Goal: Information Seeking & Learning: Understand process/instructions

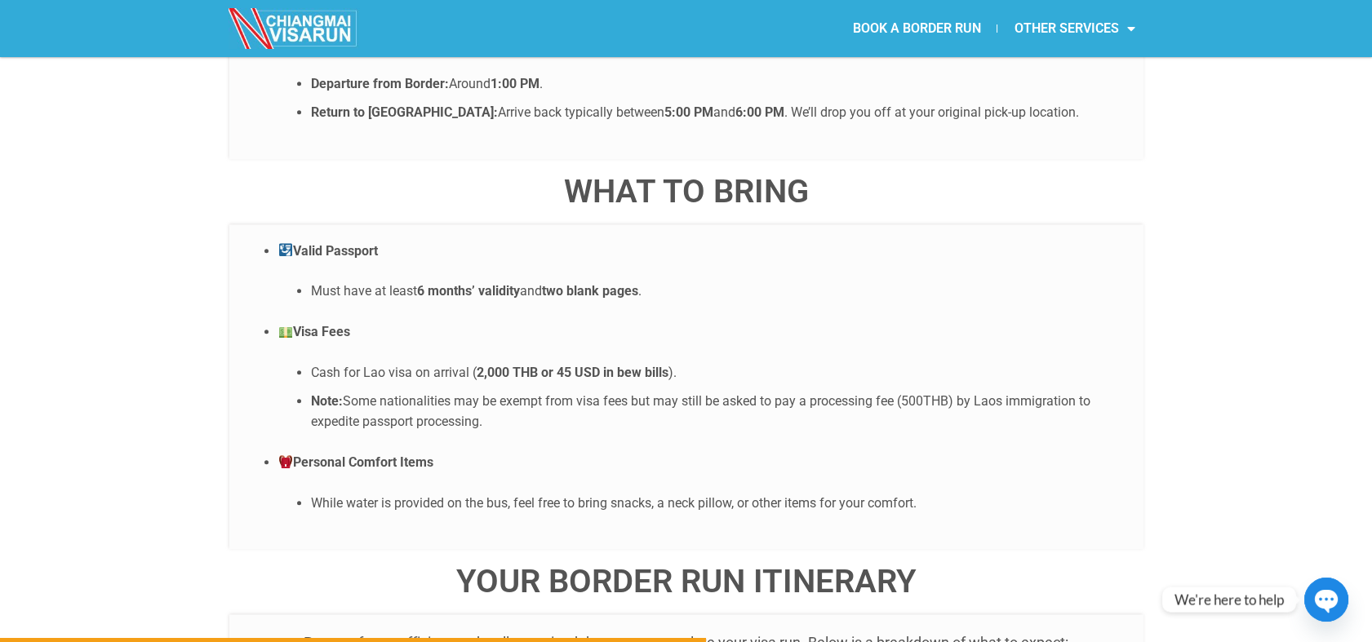
scroll to position [3719, 0]
drag, startPoint x: 672, startPoint y: 281, endPoint x: 304, endPoint y: 286, distance: 368.9
click at [304, 363] on ul "Cash for Lao visa on arrival ( 2,000 THB or 45 USD in bew bills ). Note: Some n…" at bounding box center [702, 398] width 849 height 70
copy li "Cash for Lao visa on arrival ( 2,000 THB or 45 USD in bew bills )"
drag, startPoint x: 419, startPoint y: 202, endPoint x: 658, endPoint y: 209, distance: 239.2
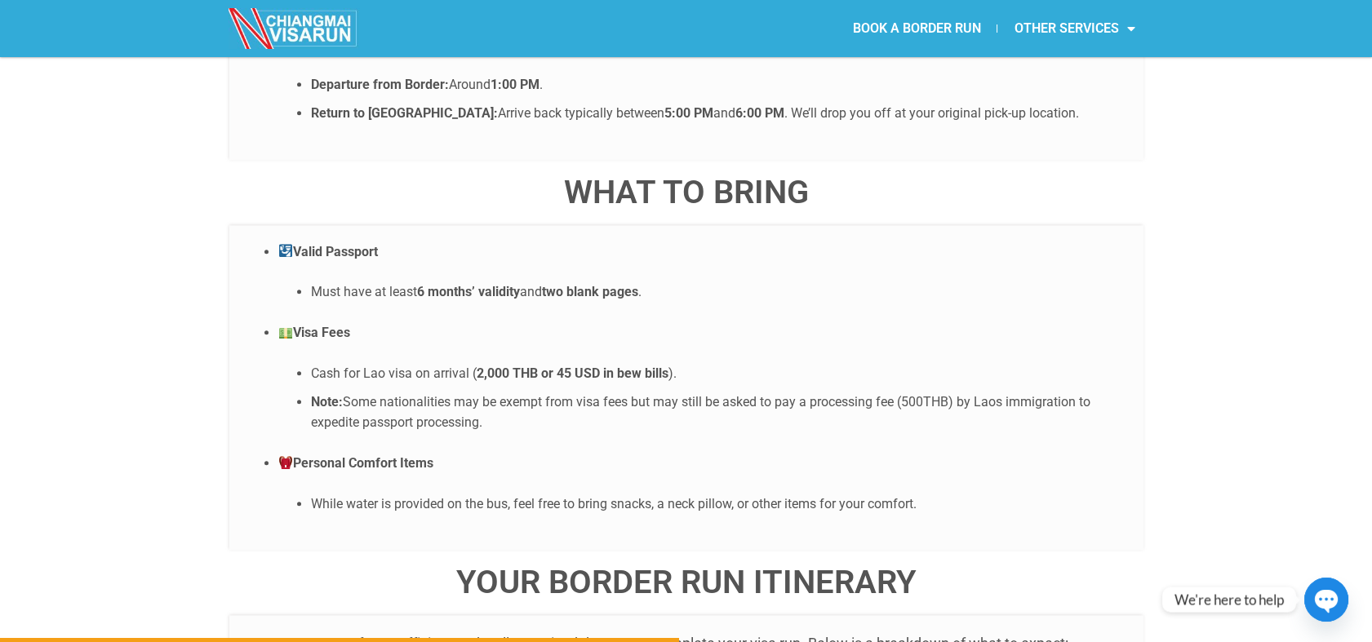
click at [658, 282] on li "Must have at least 6 months’ validity and two blank pages ." at bounding box center [719, 292] width 816 height 21
copy li "6 months’ validity and two blank pages ."
drag, startPoint x: 658, startPoint y: 209, endPoint x: 452, endPoint y: 211, distance: 205.7
click at [452, 284] on strong "6 months’ validity" at bounding box center [468, 292] width 103 height 16
drag, startPoint x: 403, startPoint y: 208, endPoint x: 736, endPoint y: 207, distance: 333.0
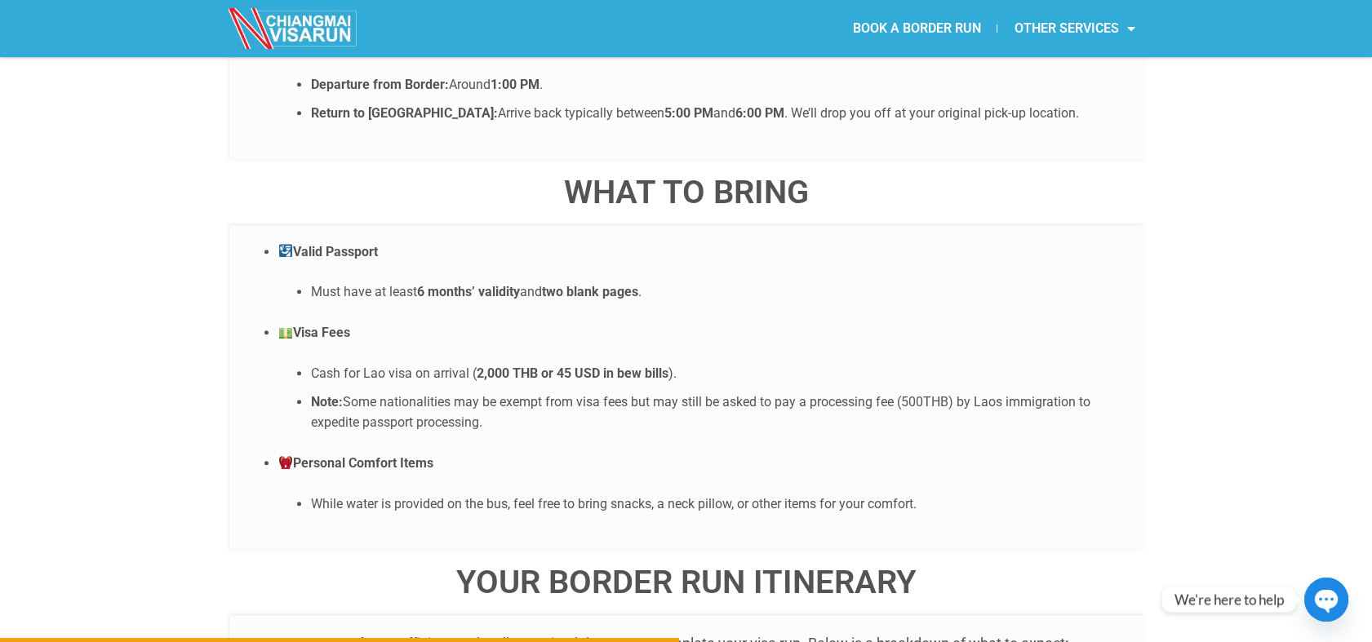
click at [736, 282] on li "Must have at least 6 months’ validity and two blank pages ." at bounding box center [719, 292] width 816 height 21
copy li "Must have at least 6 months’ validity and two blank pages ."
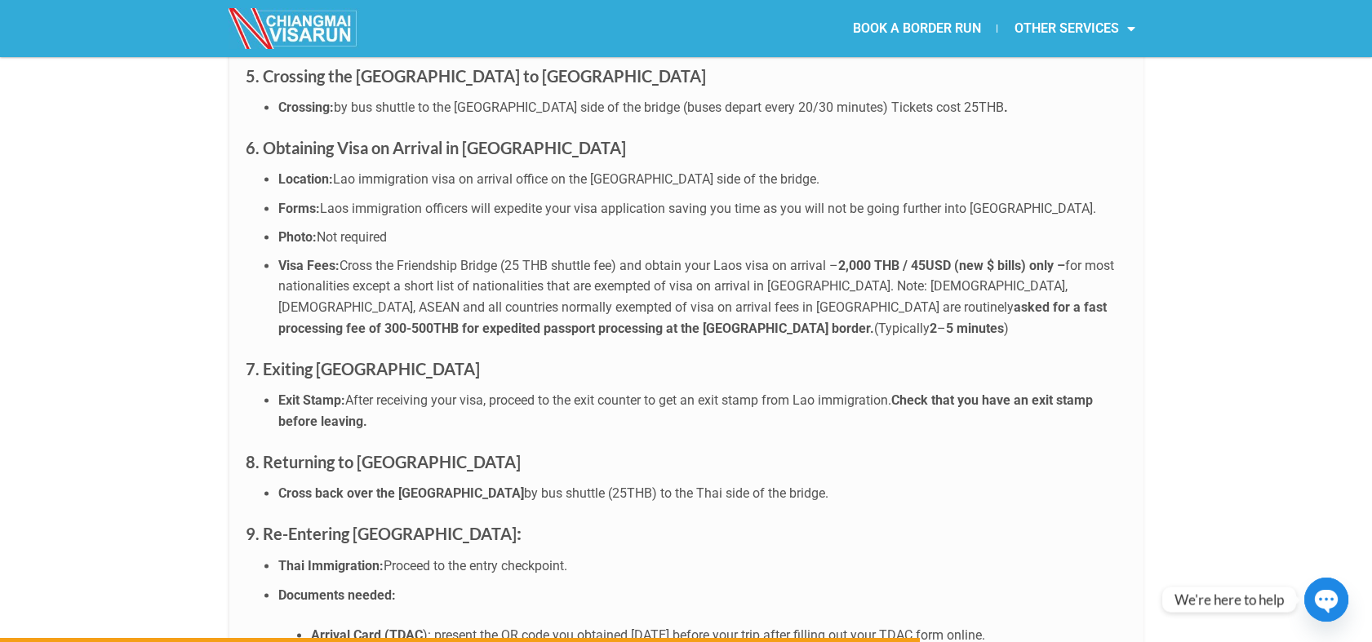
scroll to position [4988, 0]
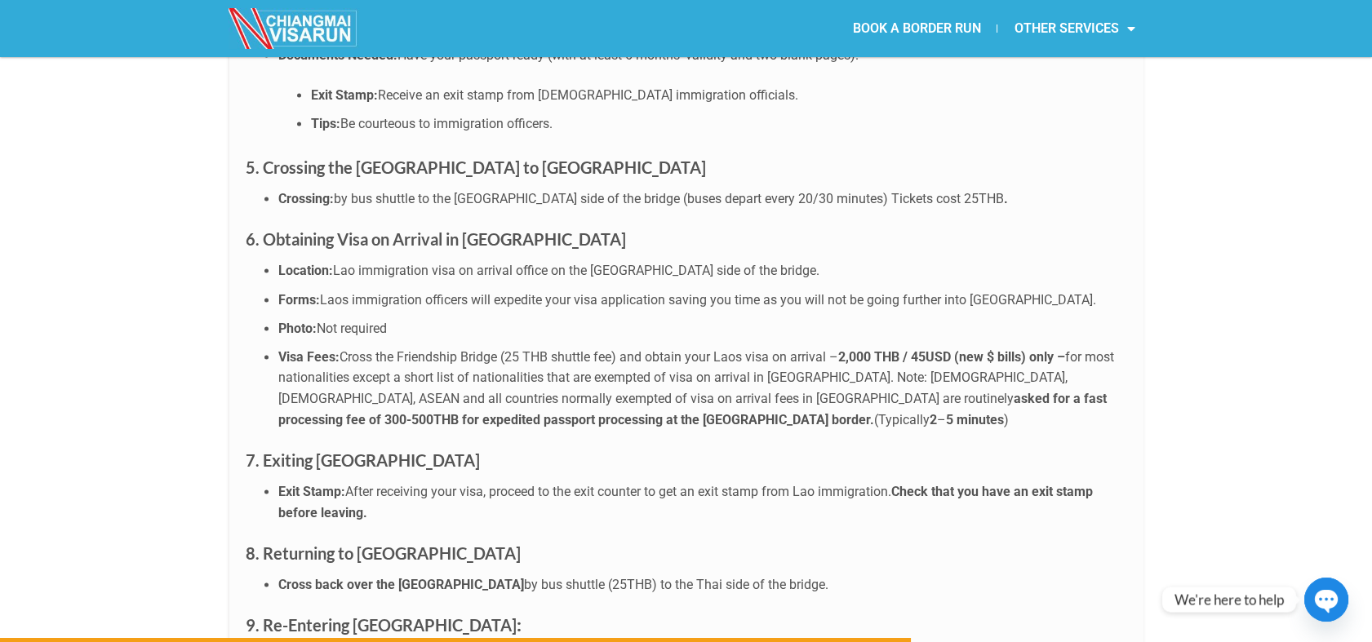
drag, startPoint x: 623, startPoint y: 267, endPoint x: 340, endPoint y: 268, distance: 282.4
click at [340, 347] on li "Visa Fees: Cross the Friendship Bridge (25 THB shuttle fee) and obtain your Lao…" at bounding box center [702, 388] width 849 height 83
copy li "Cross the Friendship Bridge (25 THB shuttle fee)"
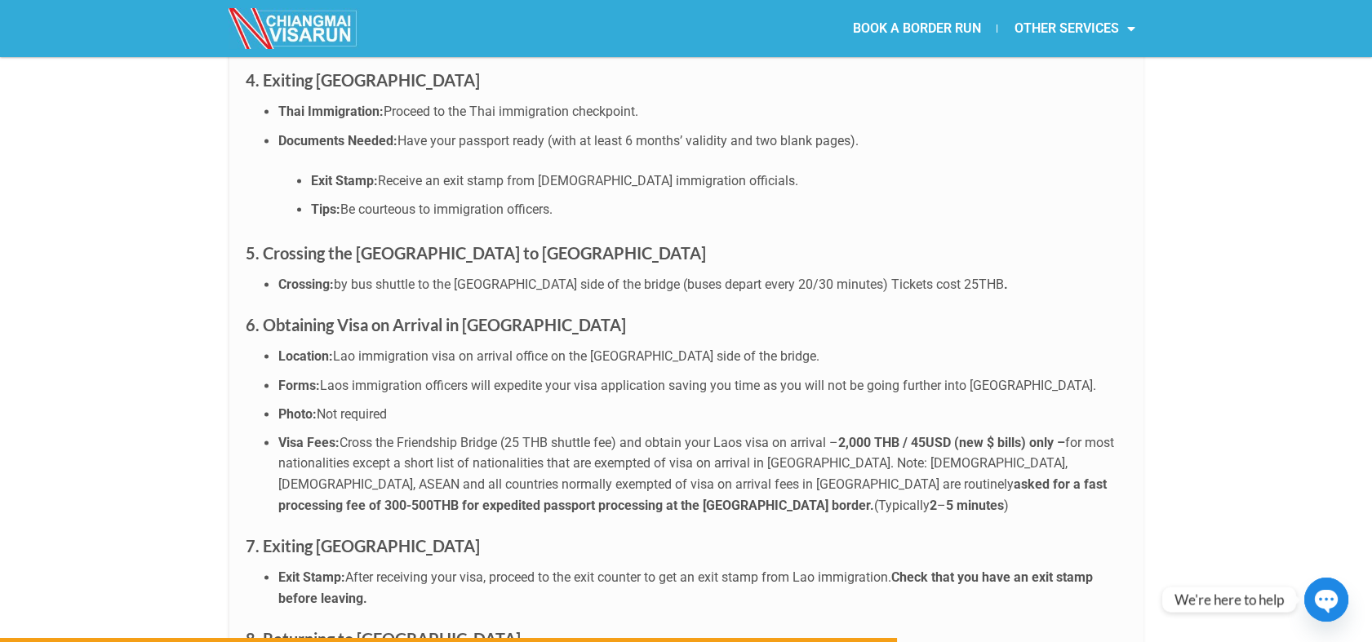
scroll to position [4897, 0]
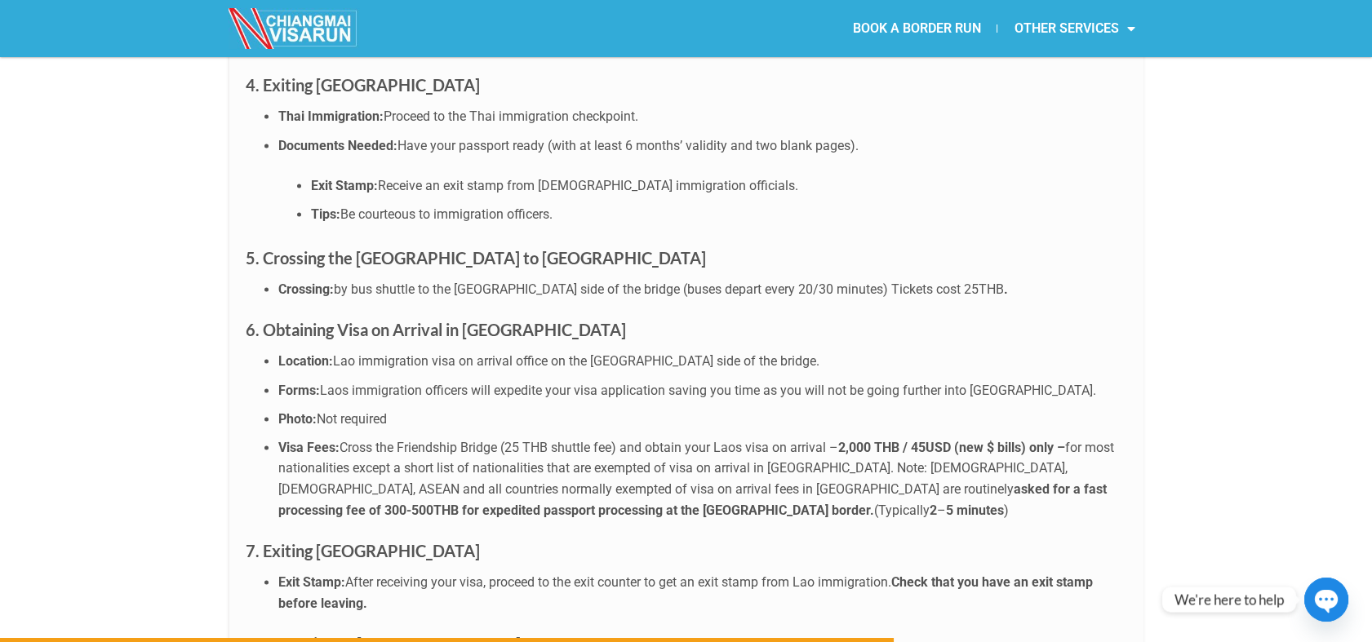
click at [607, 383] on span "Laos immigration officers will expedite your visa application saving you time a…" at bounding box center [708, 391] width 776 height 16
drag, startPoint x: 504, startPoint y: 362, endPoint x: 619, endPoint y: 366, distance: 114.3
click at [619, 437] on li "Visa Fees: Cross the Friendship Bridge (25 THB shuttle fee) and obtain your Lao…" at bounding box center [702, 478] width 849 height 83
copy li "(25 THB shuttle fee)"
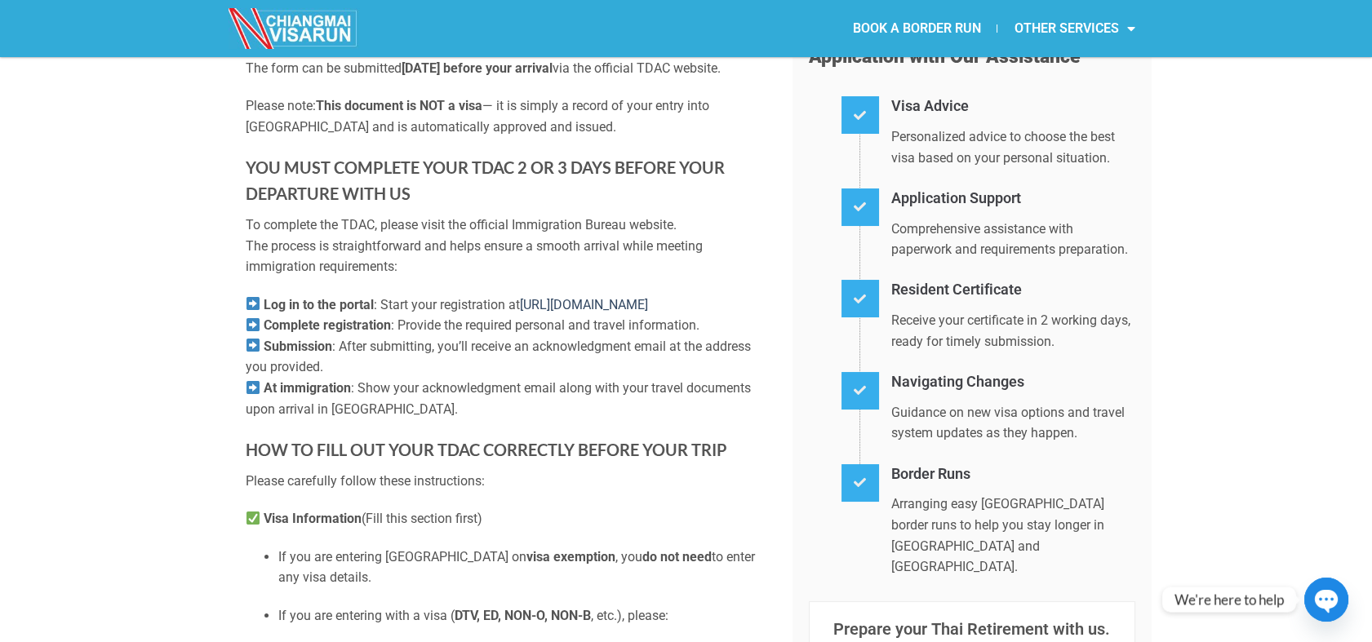
scroll to position [272, 0]
click at [587, 312] on link "[URL][DOMAIN_NAME]" at bounding box center [584, 304] width 128 height 16
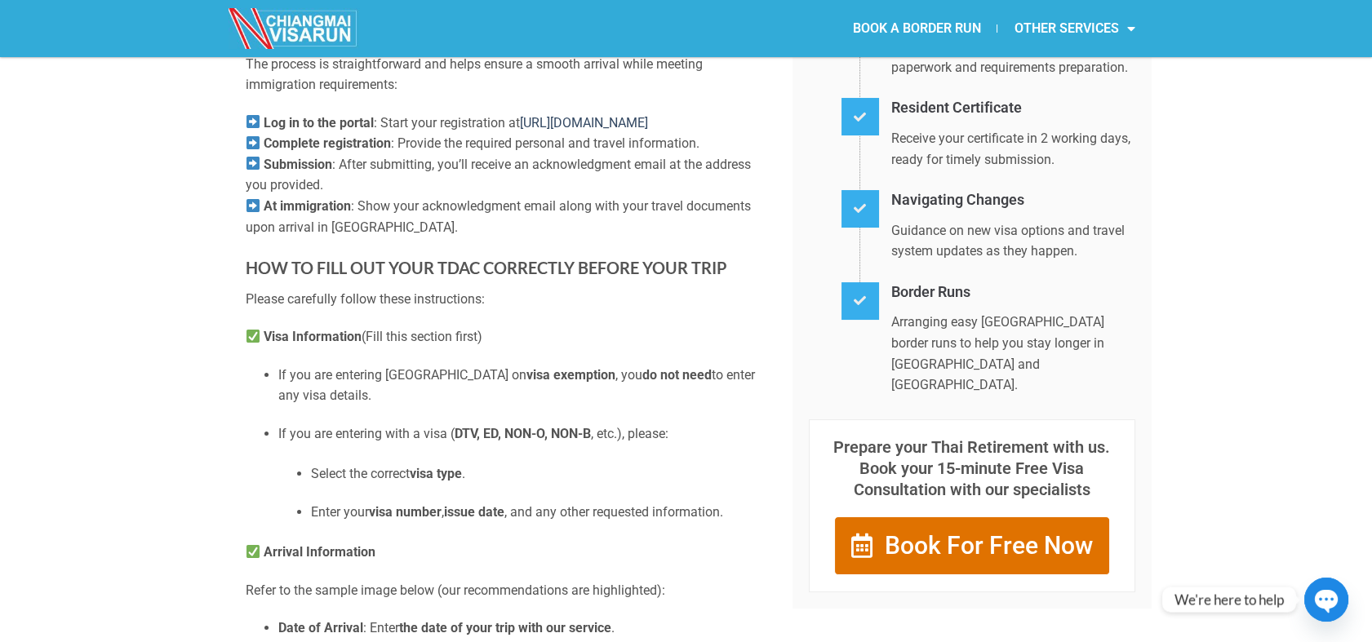
scroll to position [544, 0]
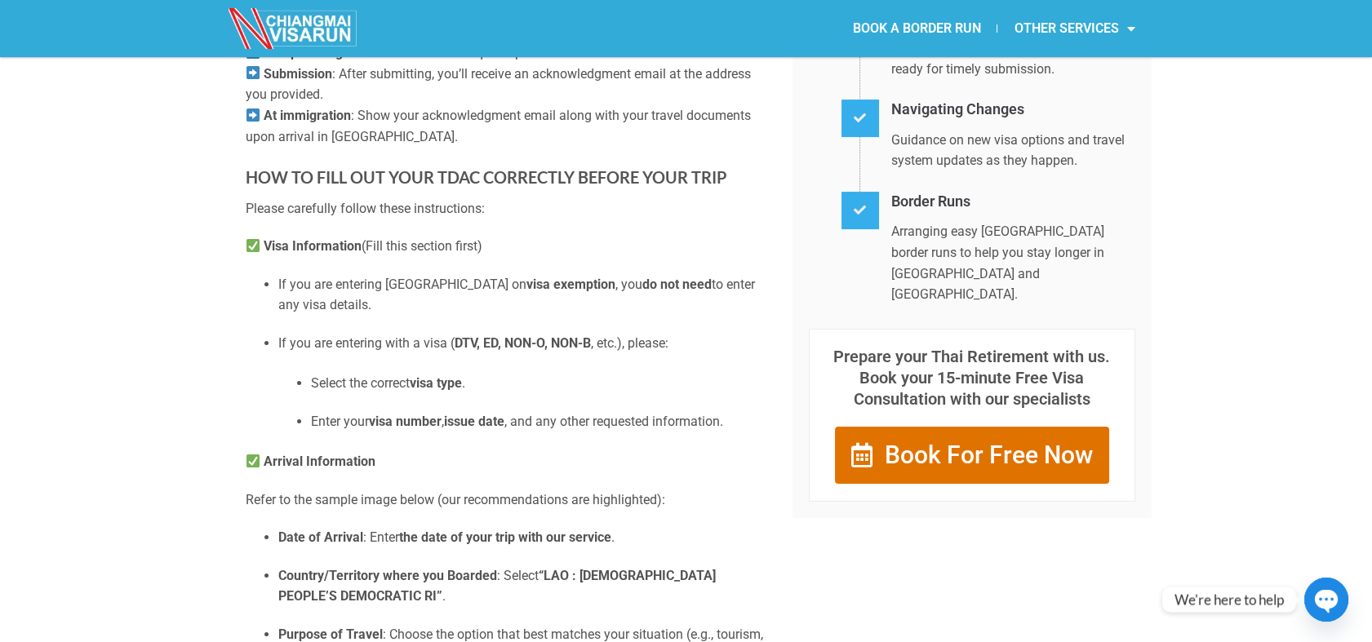
drag, startPoint x: 247, startPoint y: 263, endPoint x: 409, endPoint y: 457, distance: 252.6
click at [408, 483] on div "NEW ENTRY REQUIREMENT Since [DATE] , all non-Thai visitors must complete the ne…" at bounding box center [507, 390] width 522 height 1479
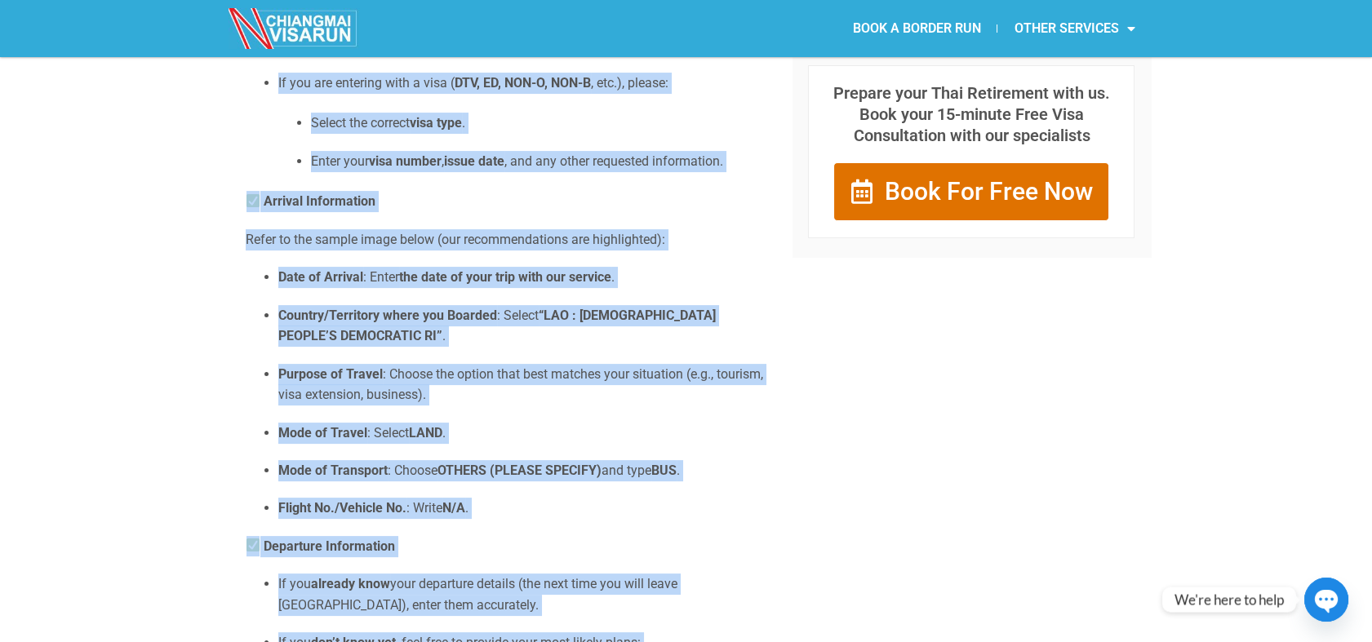
scroll to position [652, 0]
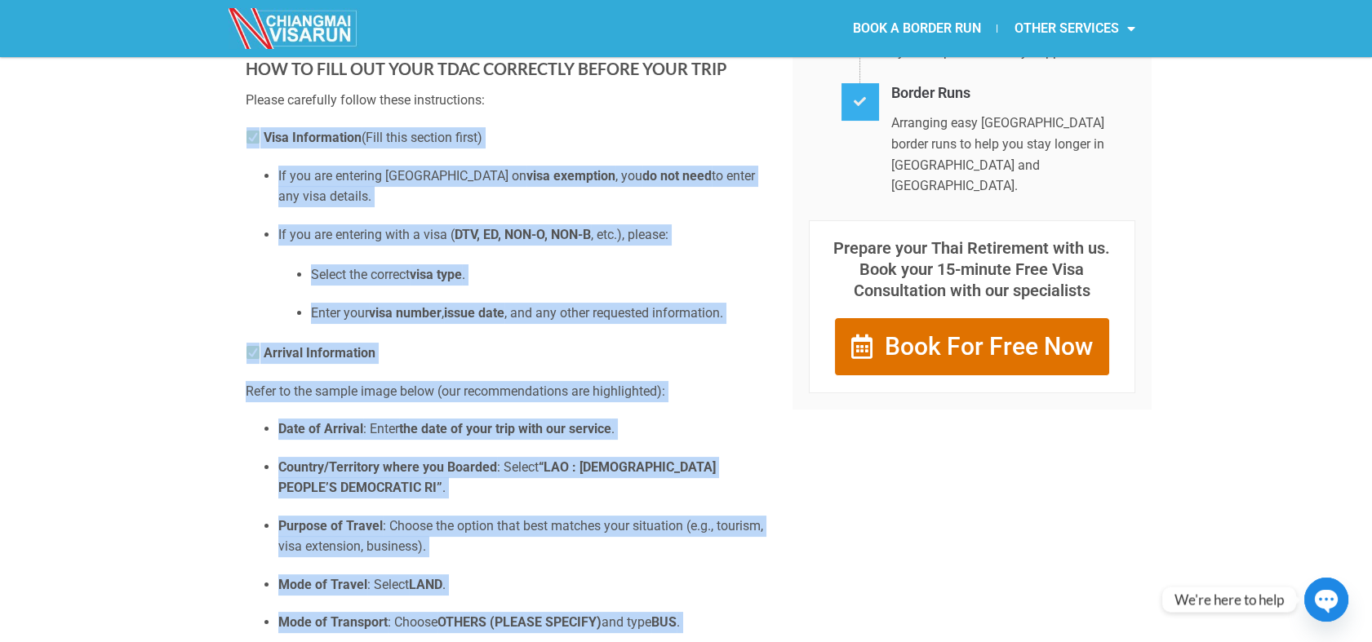
drag, startPoint x: 561, startPoint y: 541, endPoint x: 233, endPoint y: 137, distance: 520.4
click at [233, 137] on div "Complete Your Thailand Digital Arrival Card (TDAC) Before Your Trip NEW ENTRY R…" at bounding box center [686, 258] width 914 height 1592
copy div "Lore Ipsumdolors (Amet cons adipisc elits) Do eiu tem incididu Utlabore et dolo…"
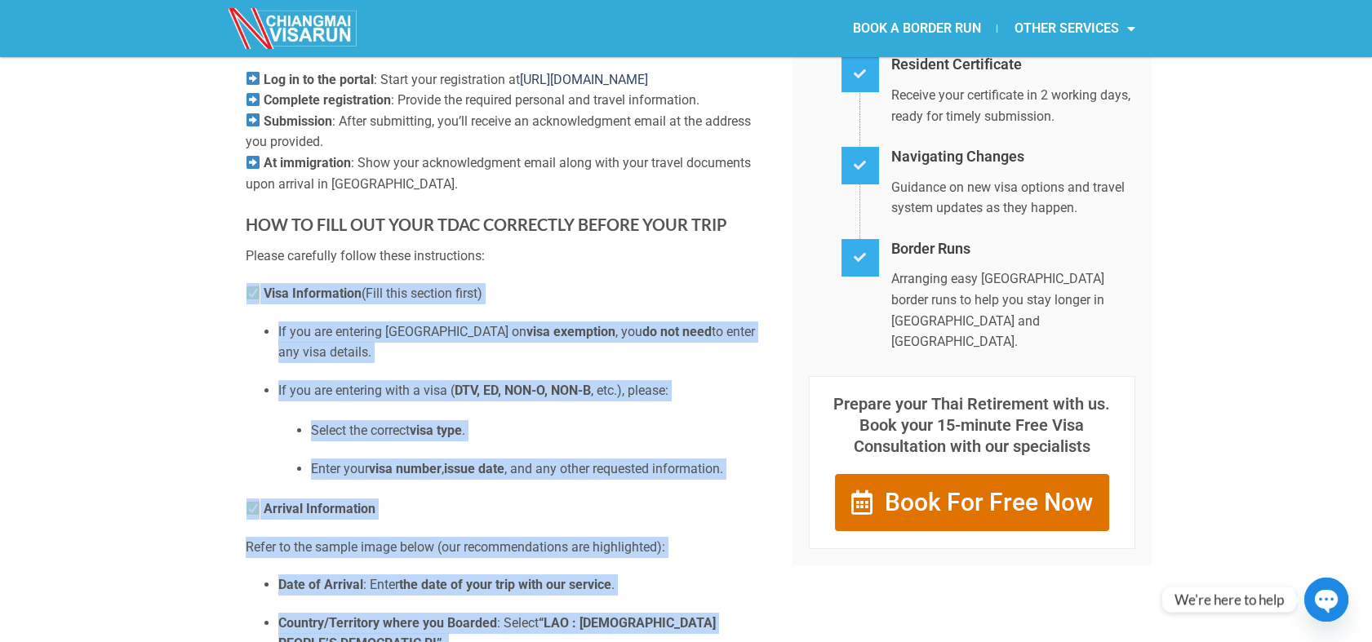
scroll to position [470, 0]
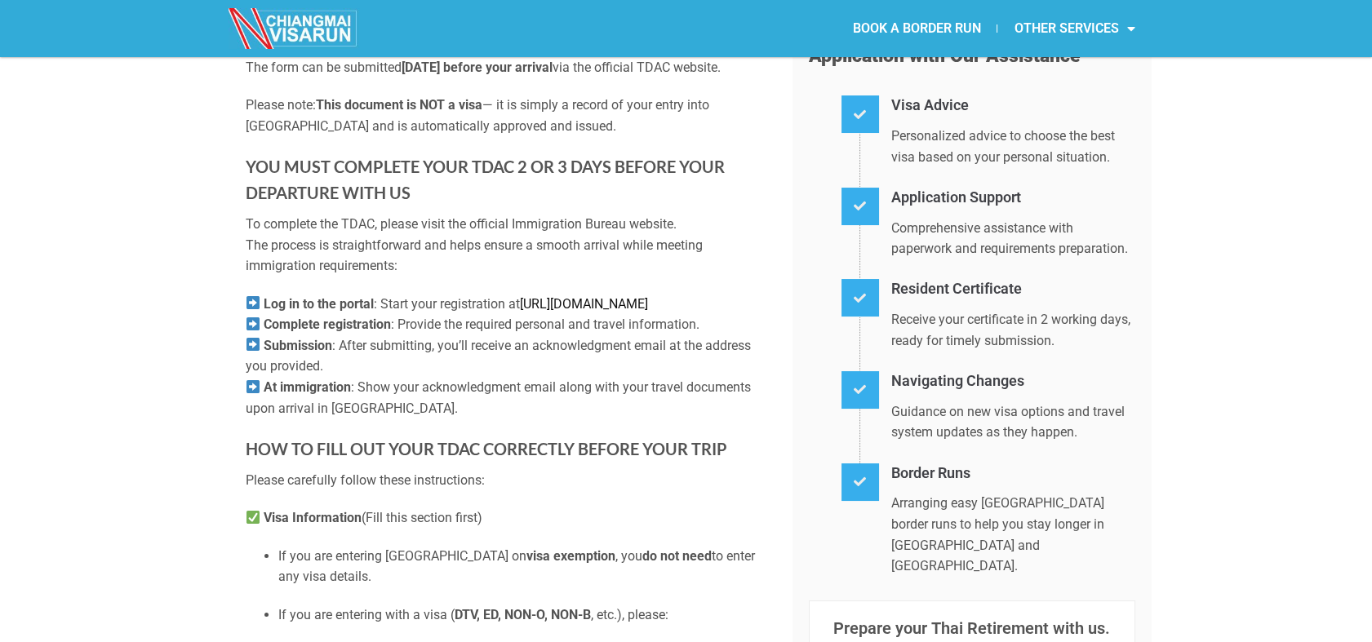
click at [544, 312] on link "[URL][DOMAIN_NAME]" at bounding box center [584, 304] width 128 height 16
